Goal: Find specific page/section: Find specific page/section

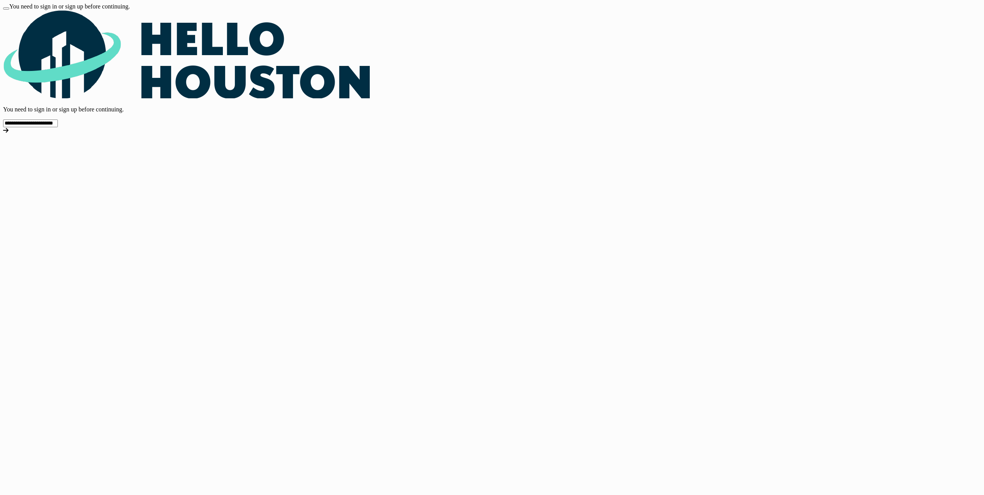
click at [8, 133] on icon at bounding box center [5, 130] width 5 height 6
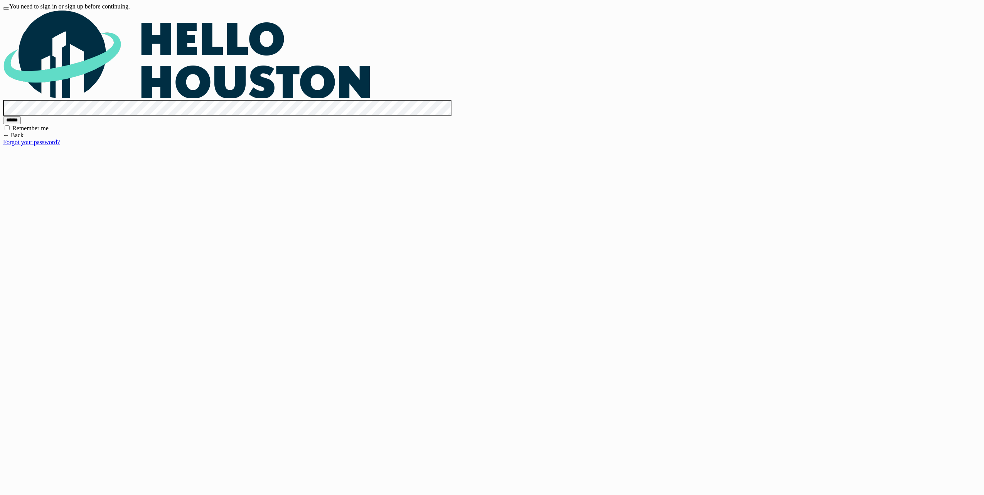
click at [21, 124] on input "******" at bounding box center [12, 121] width 18 height 8
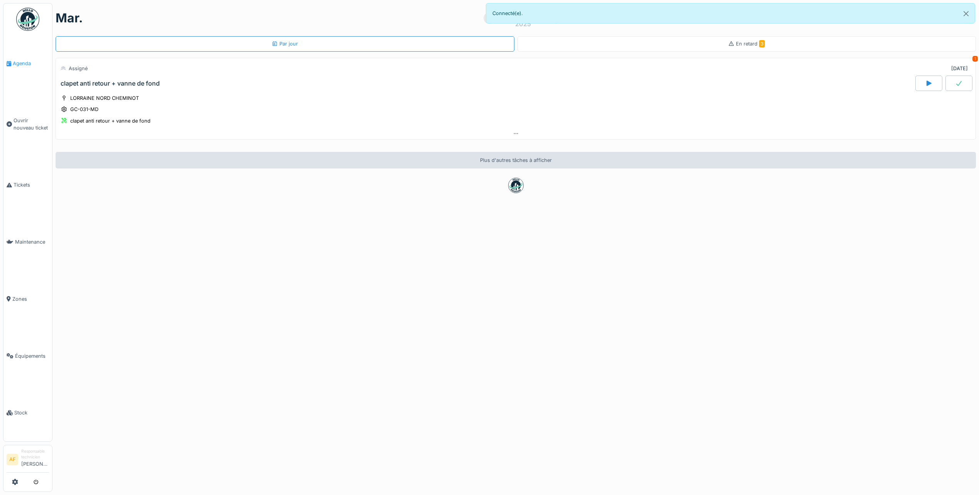
click at [27, 63] on span "Agenda" at bounding box center [31, 63] width 36 height 7
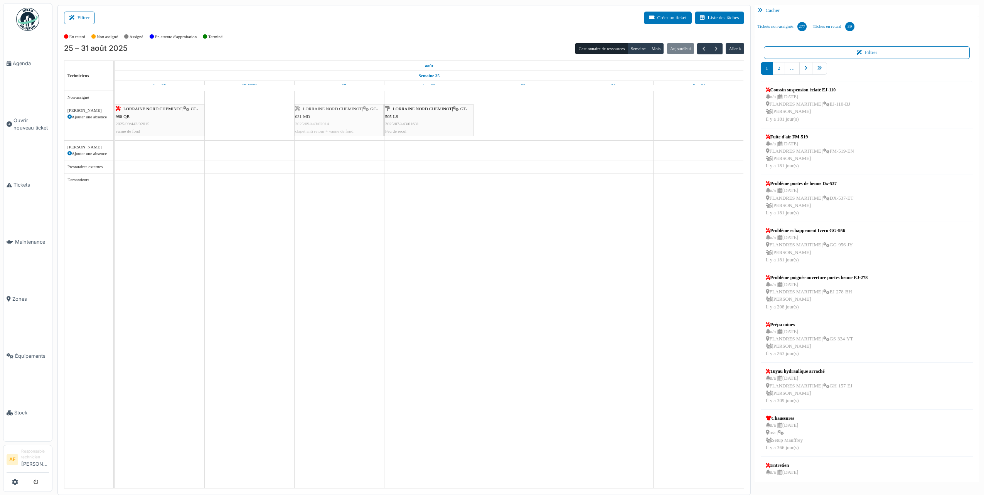
drag, startPoint x: 249, startPoint y: 121, endPoint x: 318, endPoint y: 120, distance: 68.7
click at [115, 120] on div "LORRAINE NORD CHEMINOT | CC-980-QB 2025/09/443/02015 vanne de fond LORRAINE NOR…" at bounding box center [115, 122] width 0 height 36
drag, startPoint x: 203, startPoint y: 122, endPoint x: 233, endPoint y: 123, distance: 29.7
click at [115, 123] on div "LORRAINE NORD CHEMINOT | CC-980-QB 2025/09/443/02015 vanne de fond LORRAINE NOR…" at bounding box center [115, 122] width 0 height 36
drag, startPoint x: 442, startPoint y: 119, endPoint x: 477, endPoint y: 123, distance: 34.9
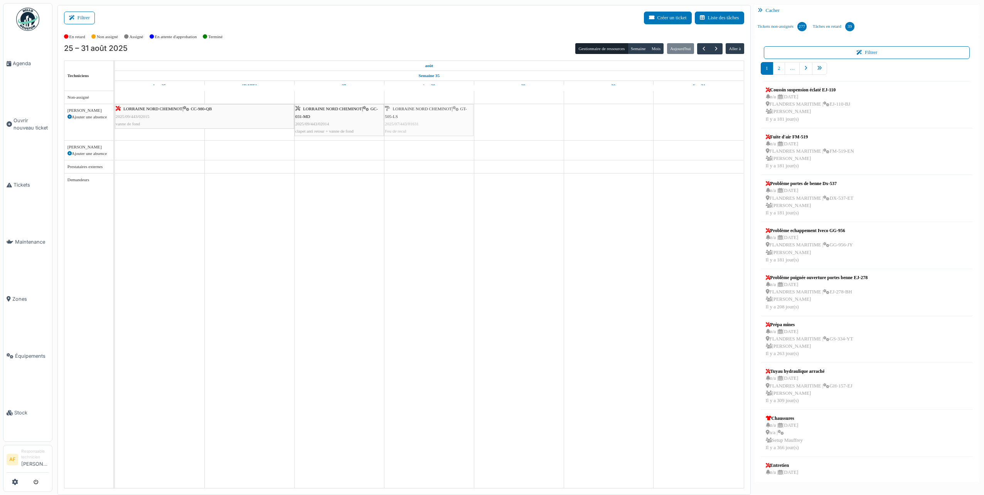
click at [477, 123] on div "LORRAINE NORD CHEMINOT | CC-980-QB 2025/09/443/02015 vanne de fond LORRAINE NOR…" at bounding box center [429, 289] width 629 height 397
drag, startPoint x: 422, startPoint y: 122, endPoint x: 469, endPoint y: 123, distance: 47.1
click at [469, 123] on div "LORRAINE NORD CHEMINOT | CC-980-QB 2025/09/443/02015 vanne de fond LORRAINE NOR…" at bounding box center [429, 289] width 629 height 397
click at [863, 53] on icon at bounding box center [861, 52] width 8 height 5
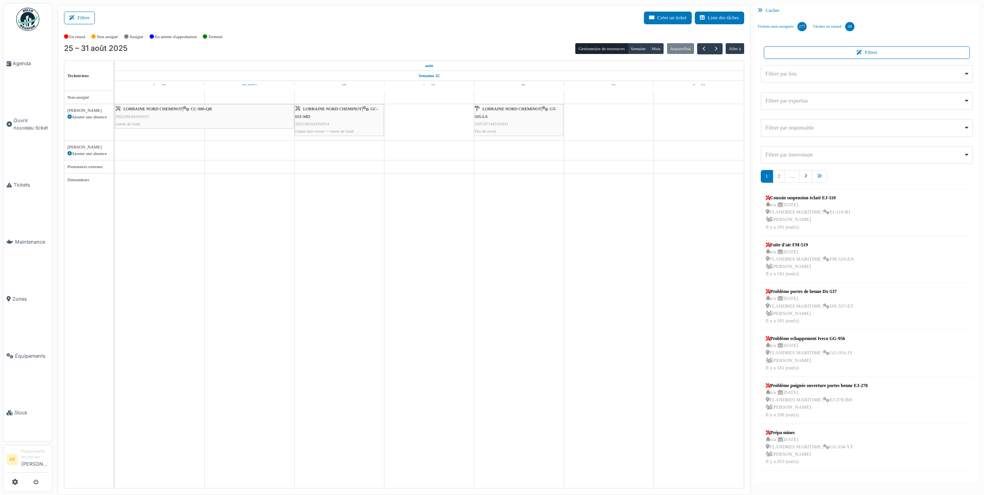
click at [858, 77] on div "Filtrer par lieu Remove item" at bounding box center [865, 74] width 198 height 8
select select "*****"
